Goal: Navigation & Orientation: Find specific page/section

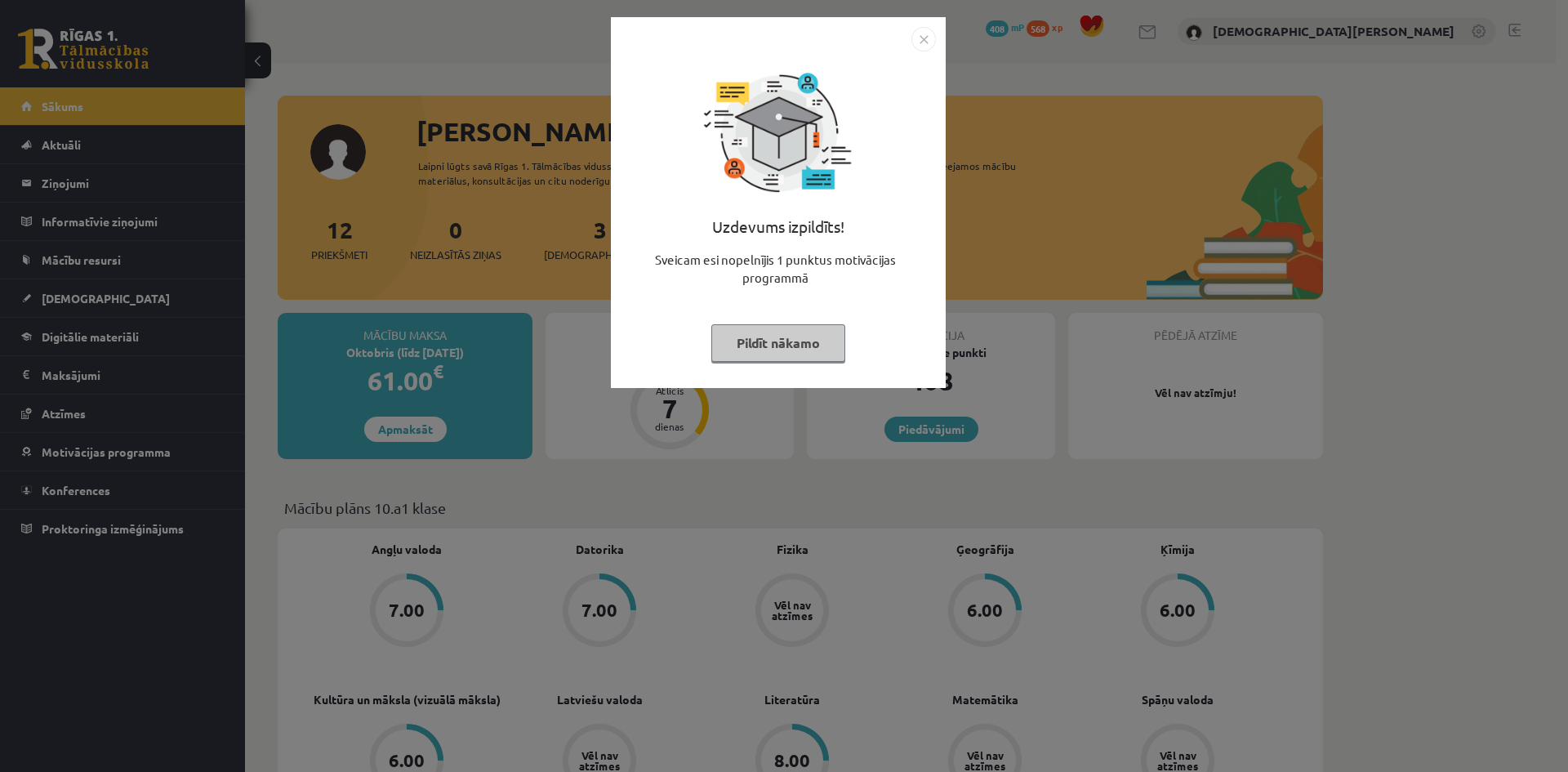
click at [825, 355] on button "Pildīt nākamo" at bounding box center [778, 343] width 134 height 38
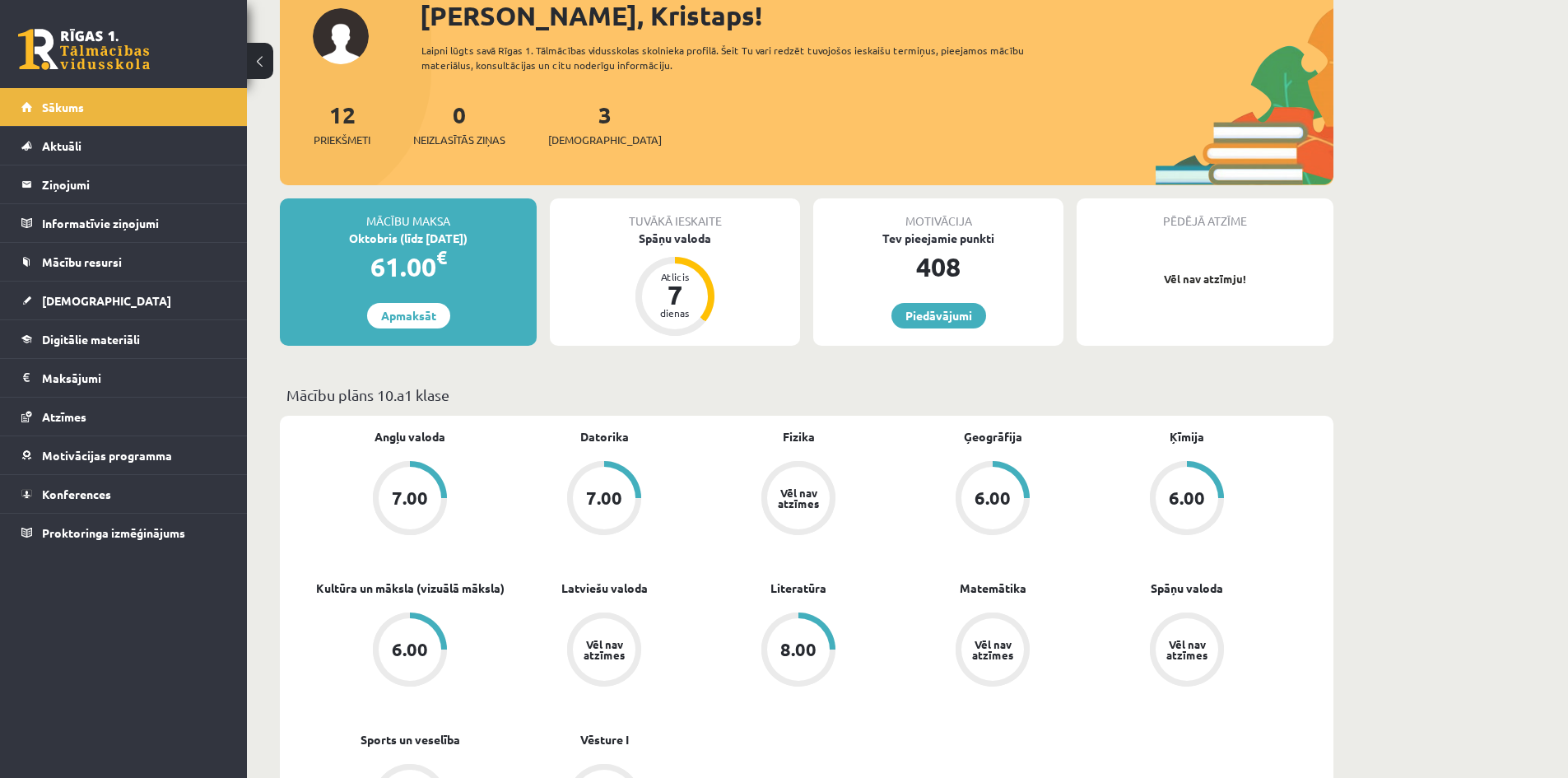
scroll to position [165, 0]
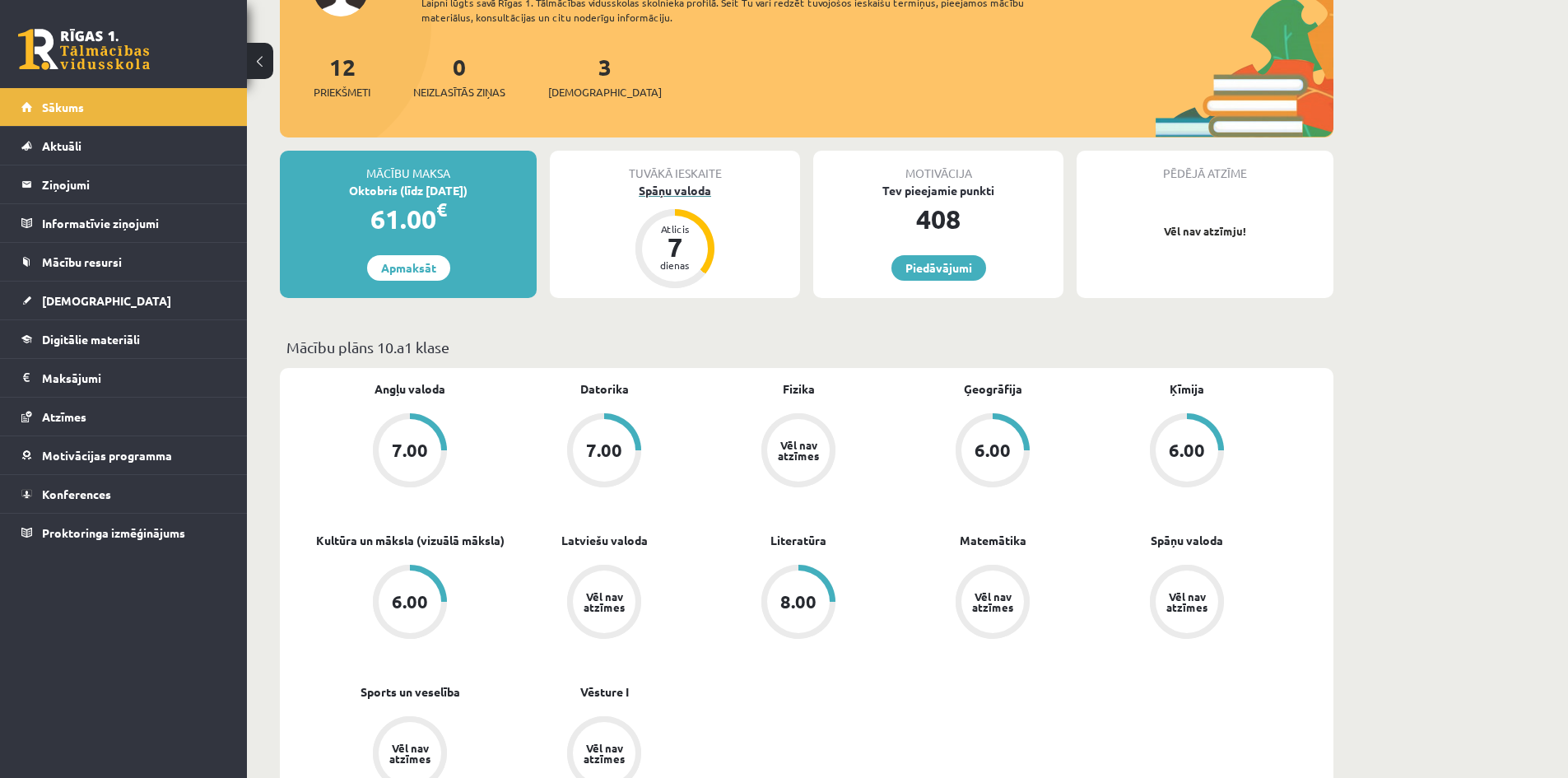
click at [682, 184] on div "Spāņu valoda" at bounding box center [675, 191] width 250 height 18
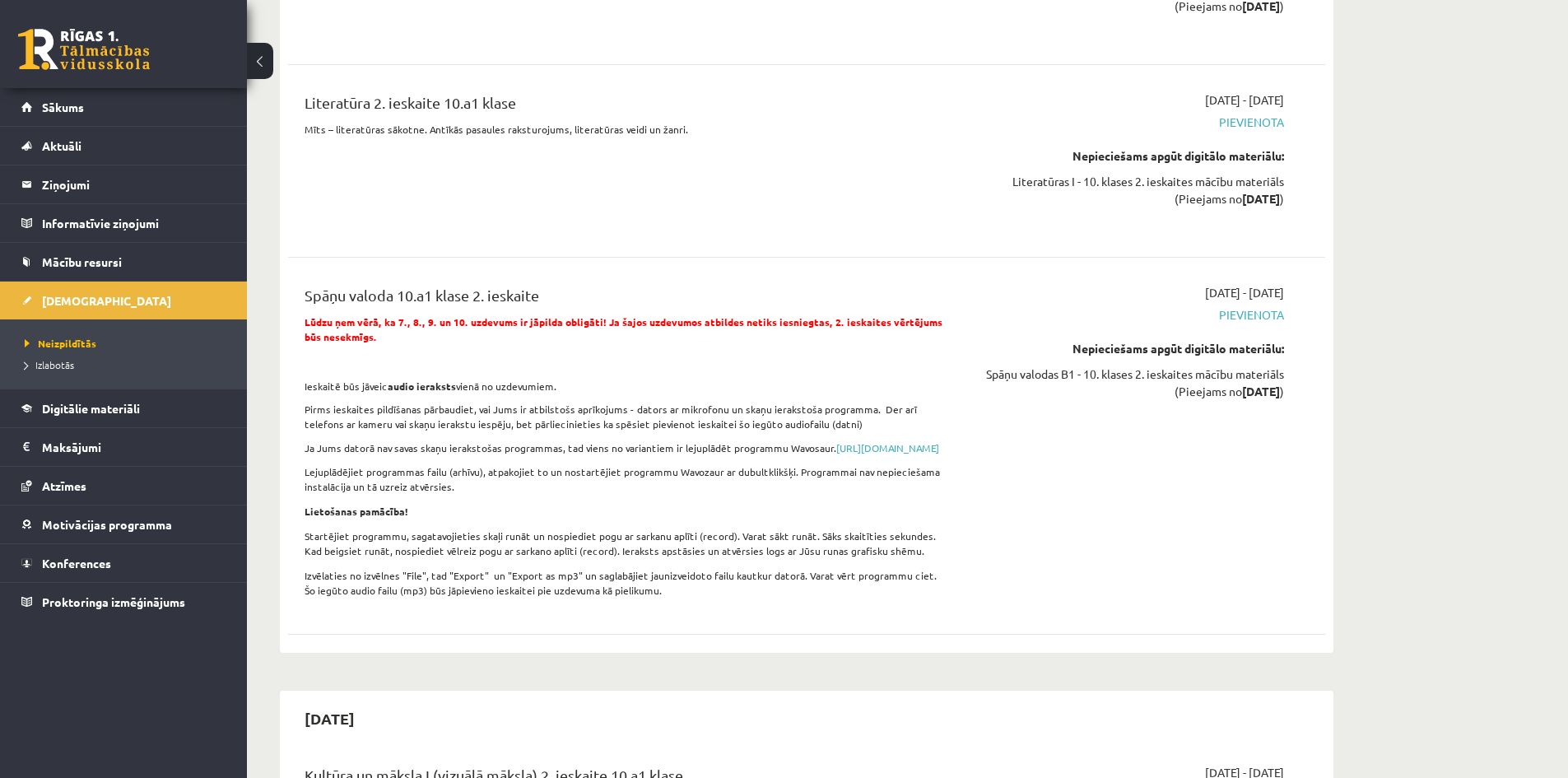
scroll to position [3458, 0]
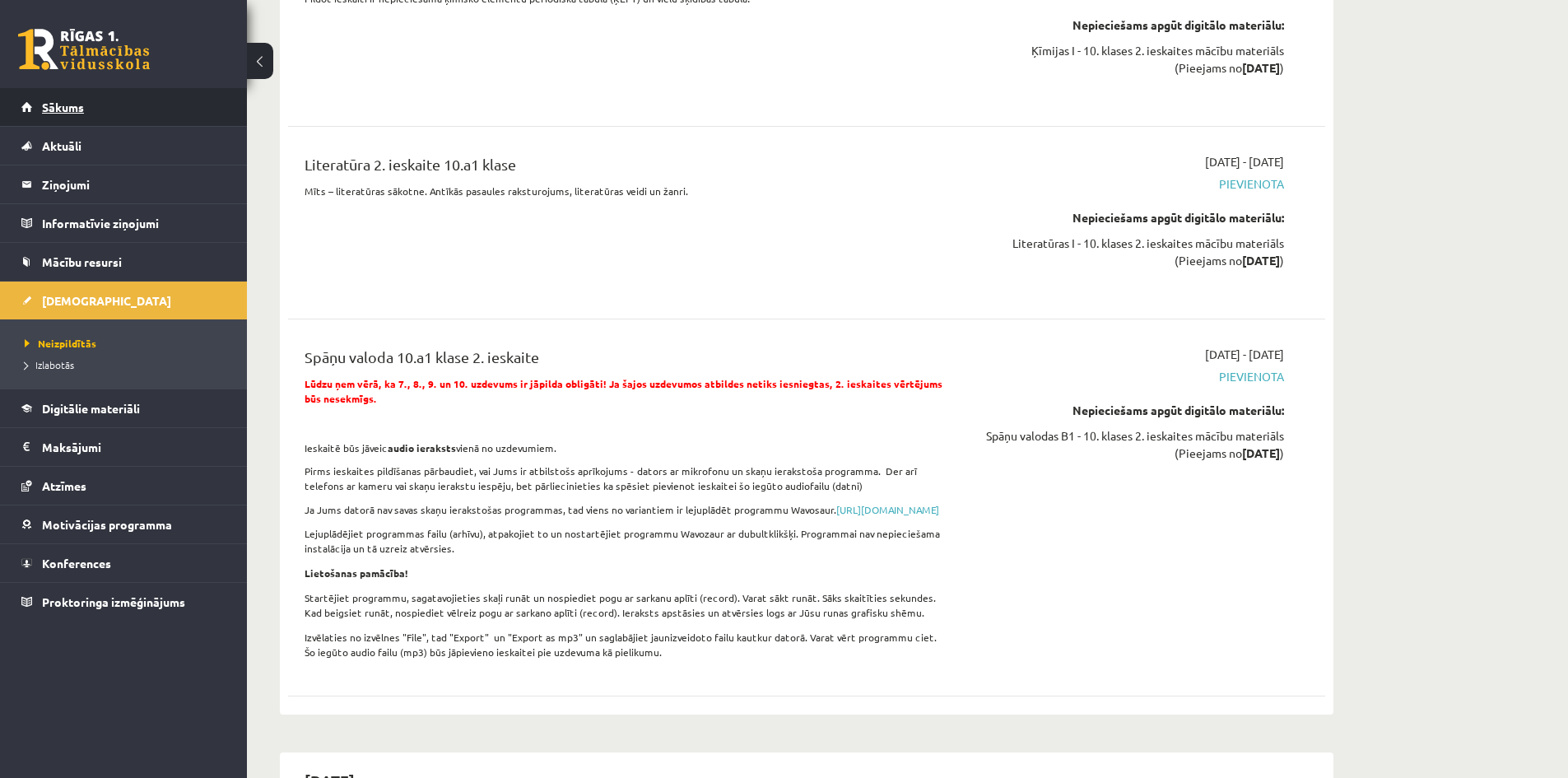
click at [167, 109] on link "Sākums" at bounding box center [124, 106] width 205 height 38
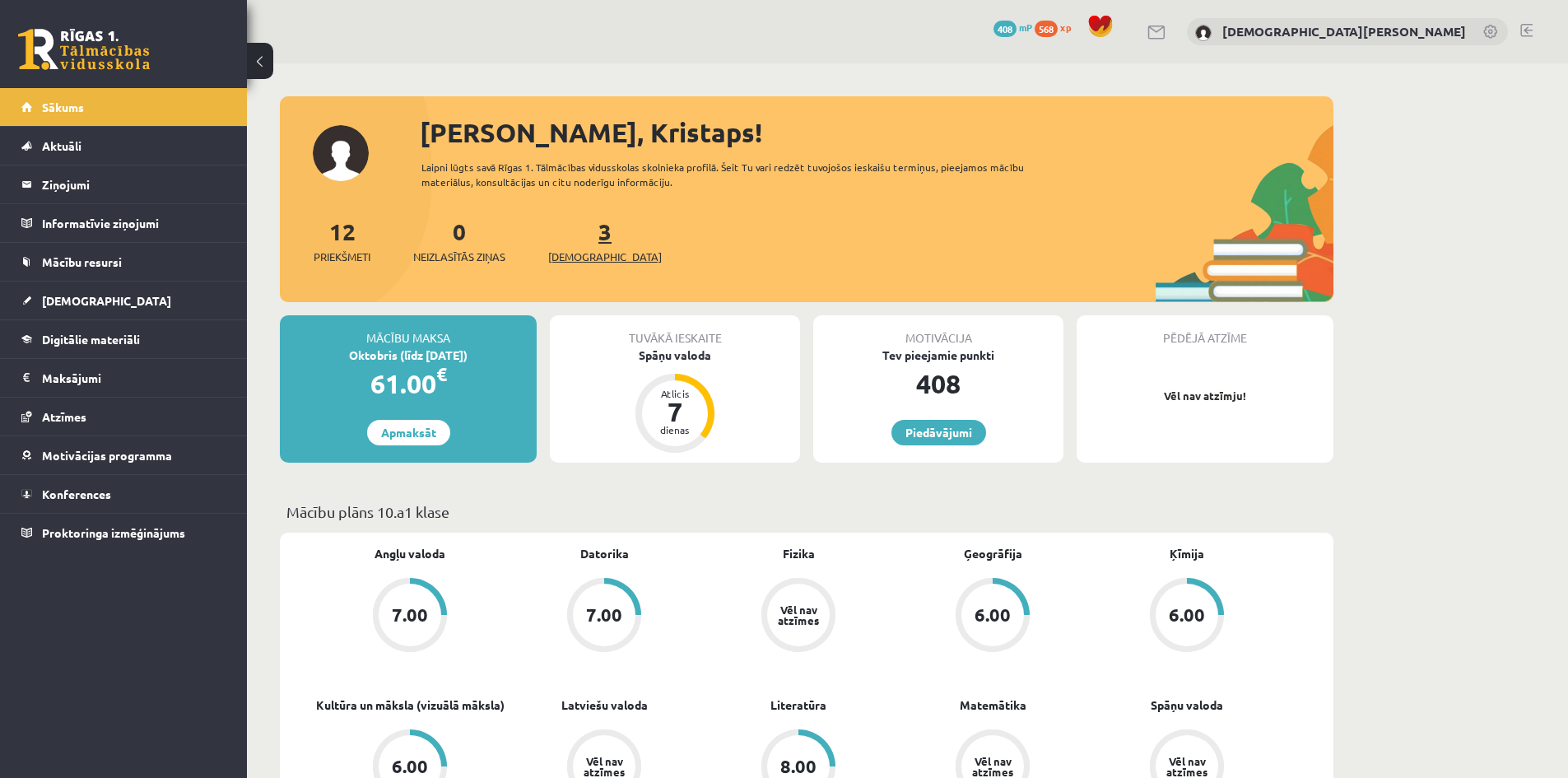
click at [569, 261] on span "[DEMOGRAPHIC_DATA]" at bounding box center [604, 256] width 114 height 17
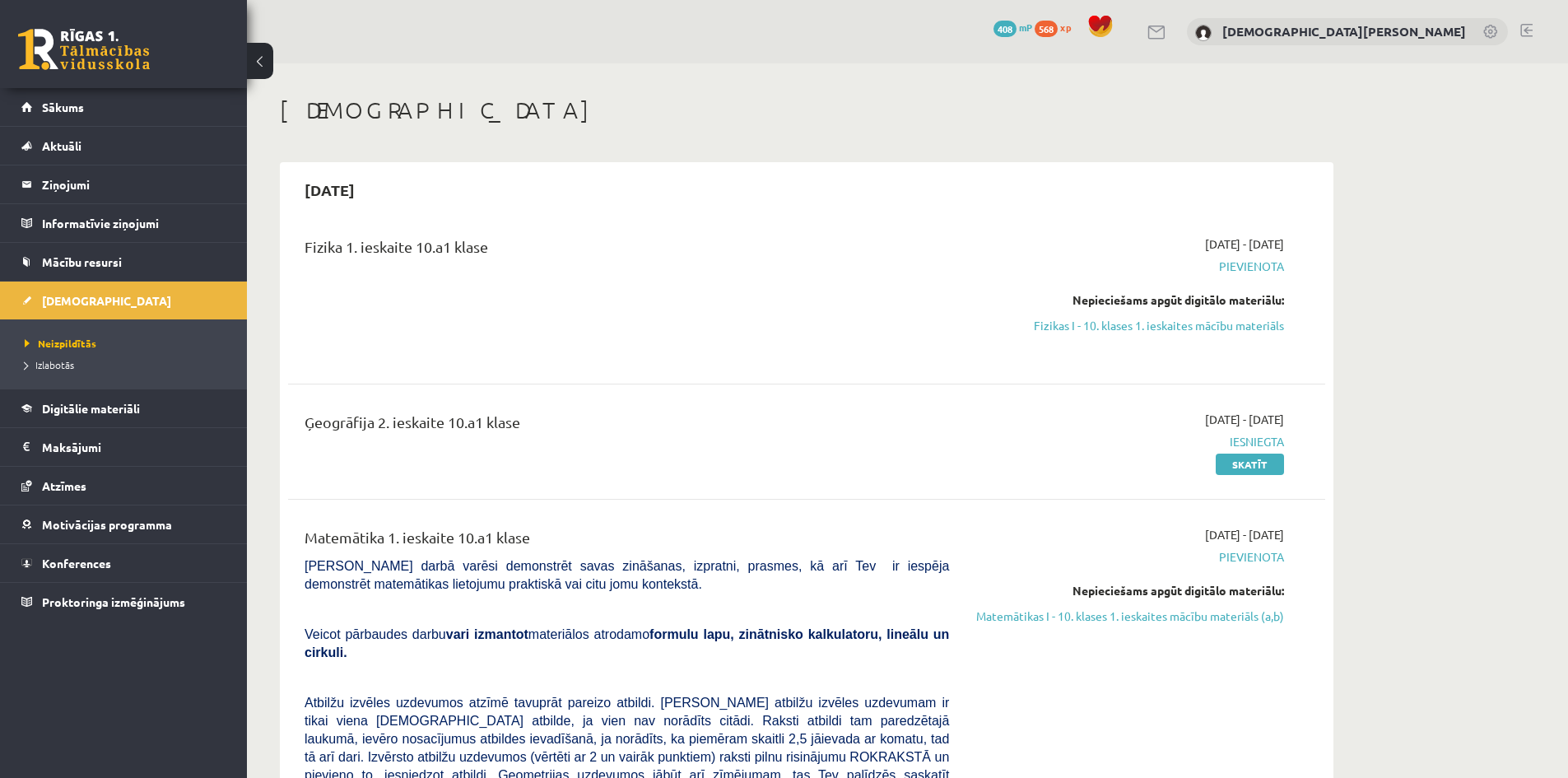
drag, startPoint x: 353, startPoint y: 195, endPoint x: 362, endPoint y: 200, distance: 10.3
click at [115, 294] on link "[DEMOGRAPHIC_DATA]" at bounding box center [124, 300] width 205 height 38
click at [157, 118] on link "Sākums" at bounding box center [124, 106] width 205 height 38
